Goal: Subscribe to service/newsletter

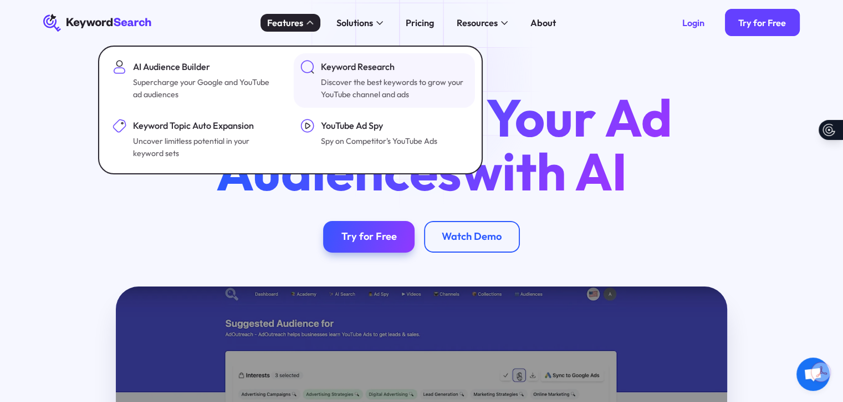
click at [301, 73] on img at bounding box center [308, 67] width 14 height 14
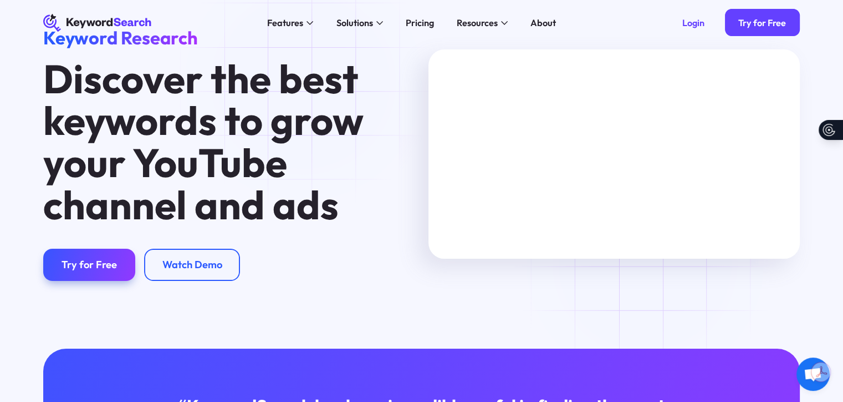
scroll to position [111, 0]
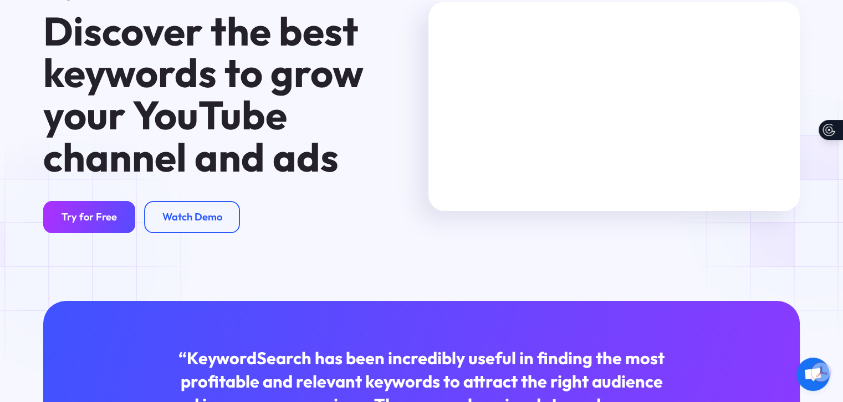
click at [73, 223] on div "Try for Free" at bounding box center [89, 217] width 55 height 13
